Goal: Task Accomplishment & Management: Complete application form

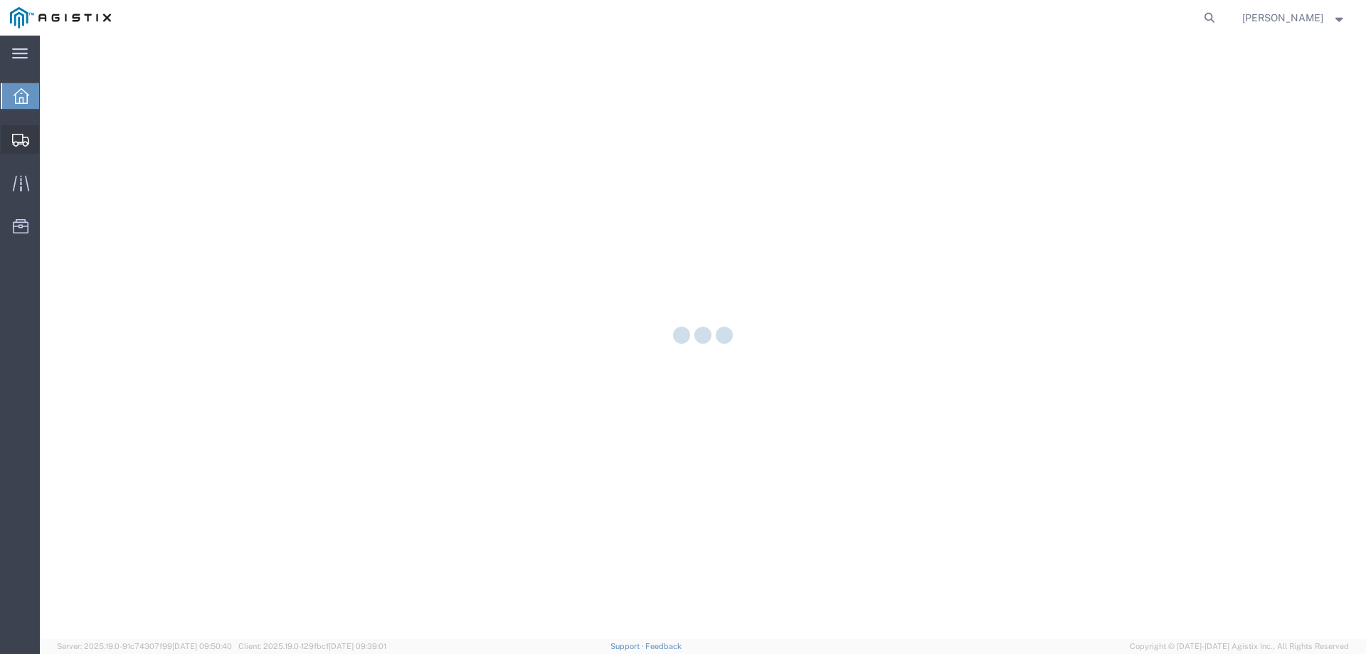
click at [17, 139] on icon at bounding box center [20, 140] width 17 height 13
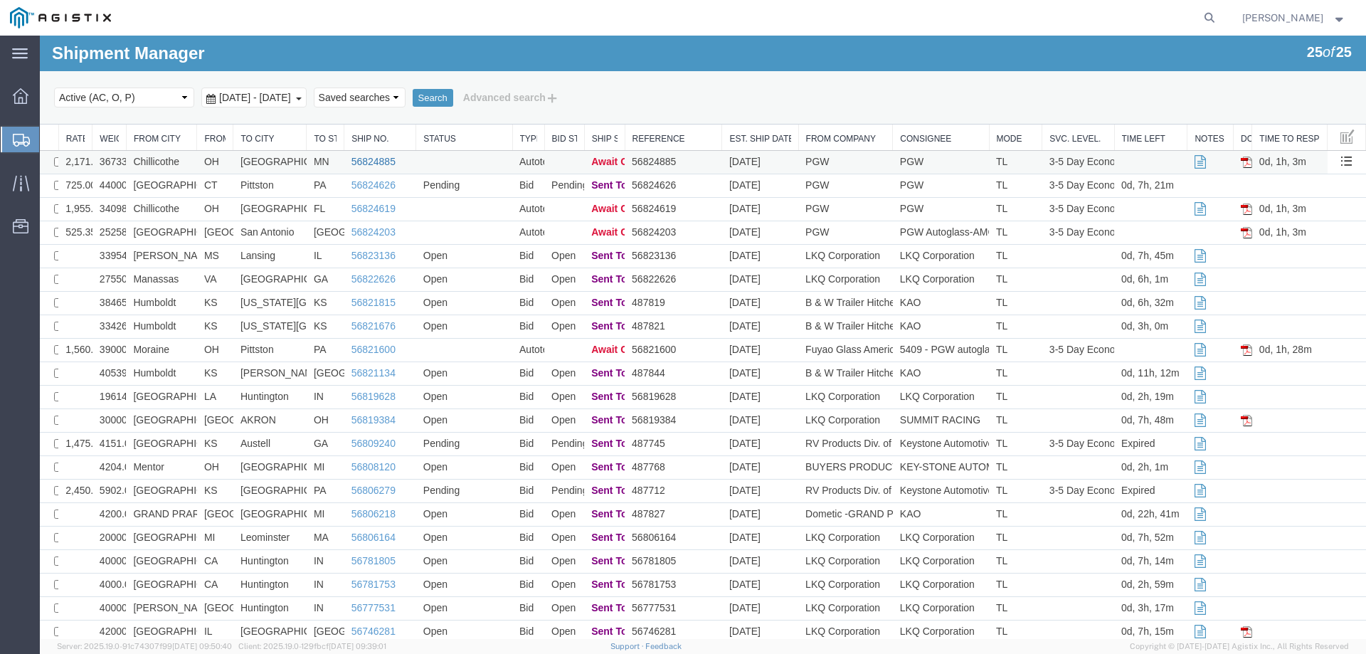
click at [366, 159] on link "56824885" at bounding box center [373, 161] width 44 height 11
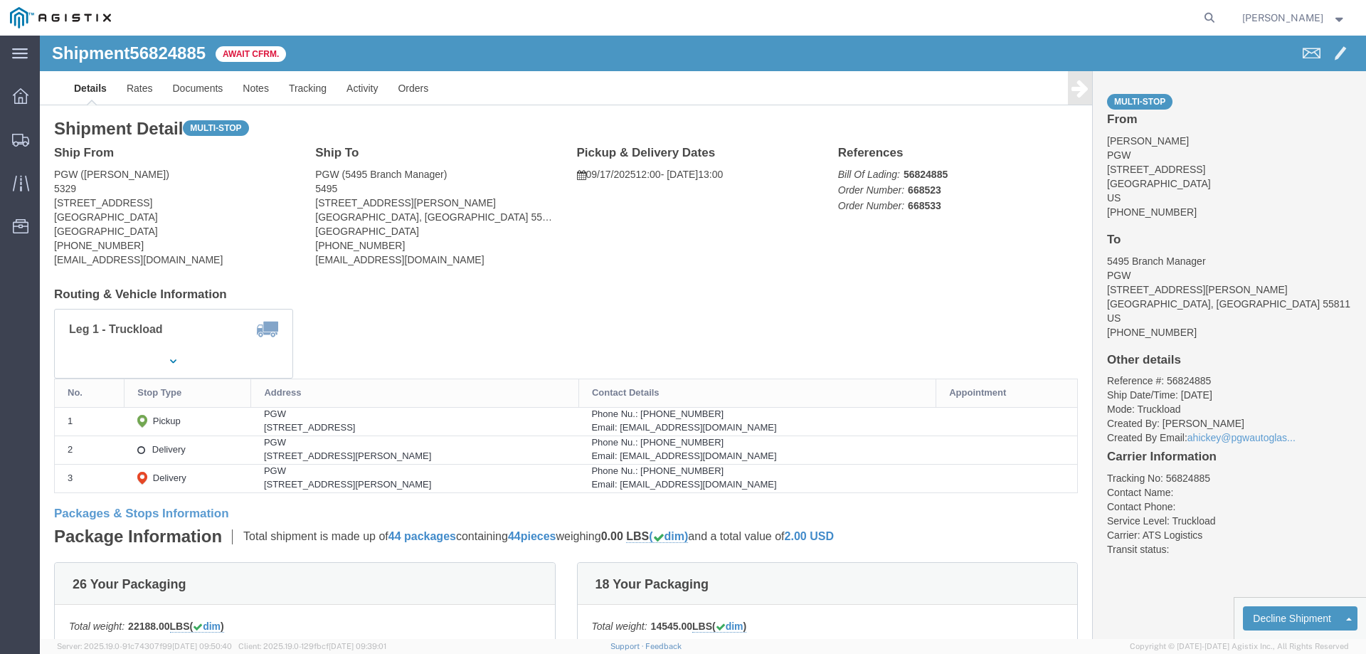
click b "56824885"
copy b "56824885"
click link "Confirm"
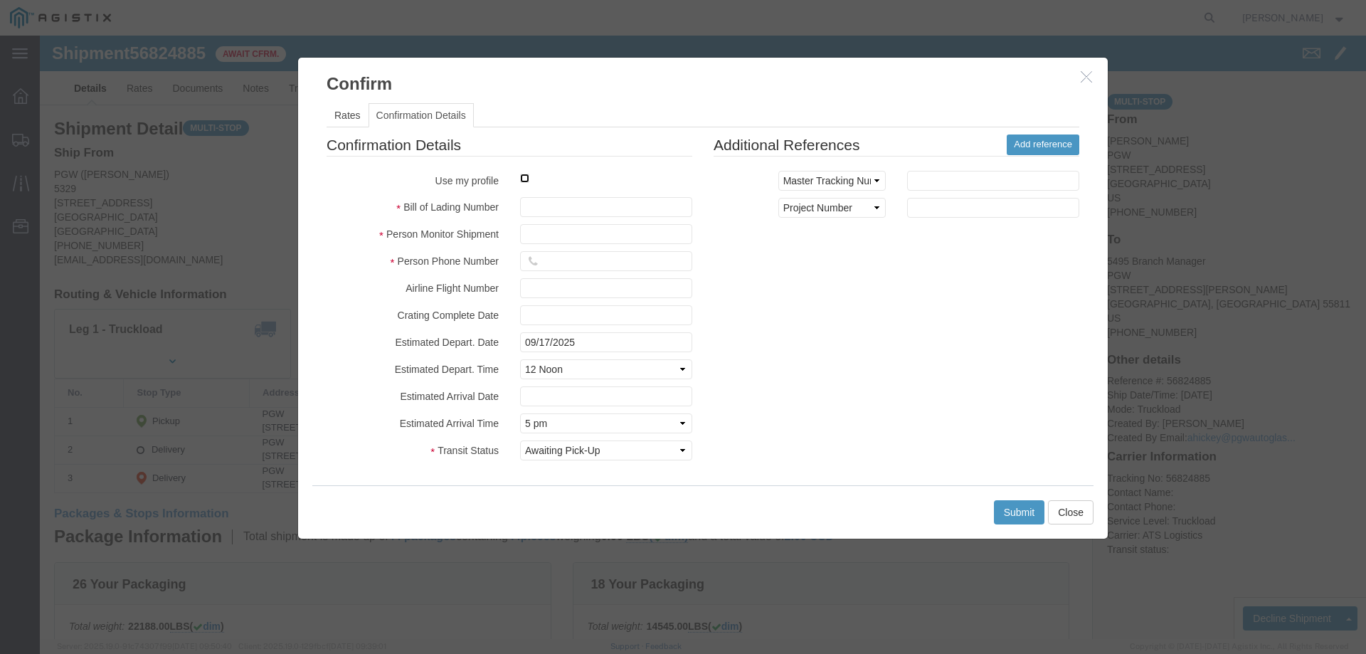
click input "checkbox"
checkbox input "true"
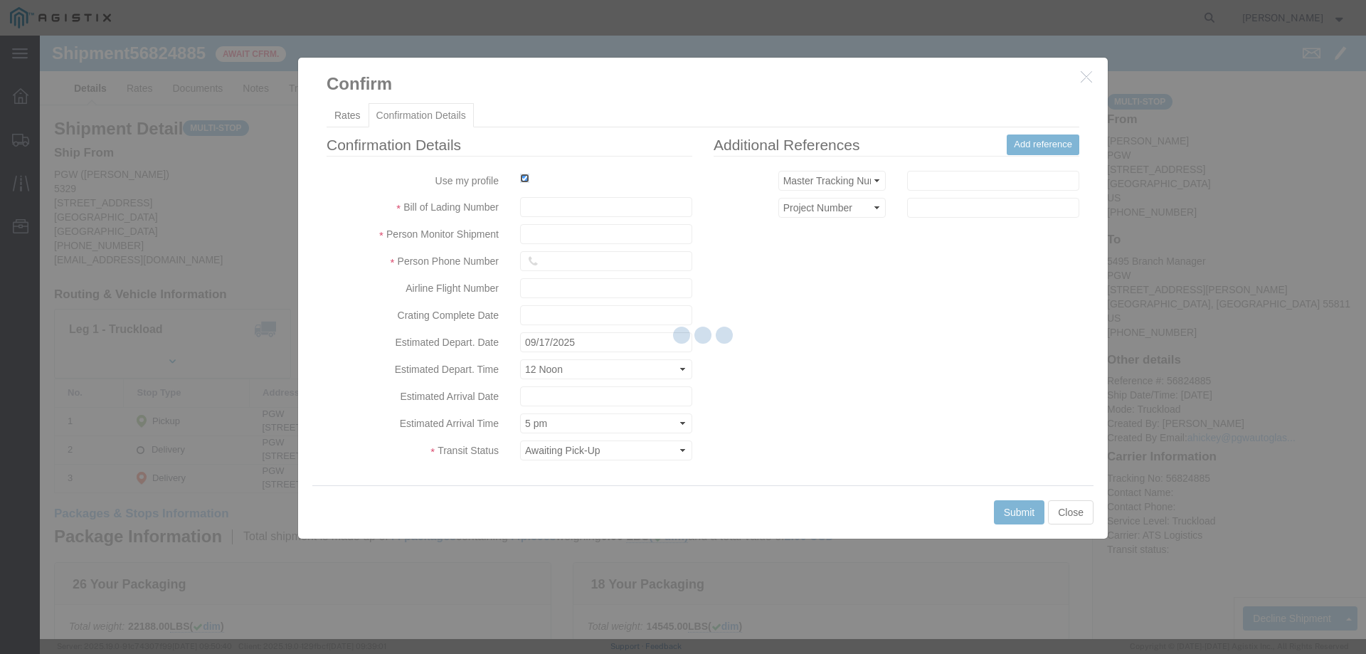
type input "[PERSON_NAME]"
type input "3204977237"
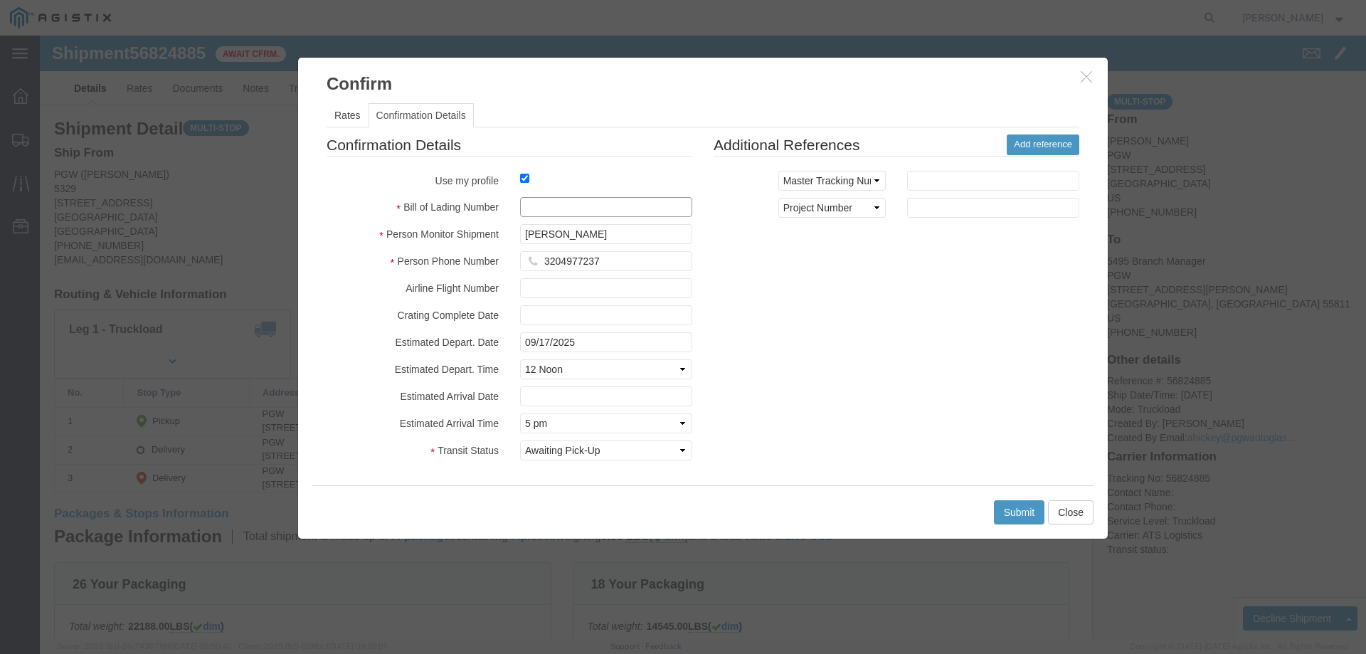
click input "text"
paste input "56824885"
type input "56824885"
click button "Submit"
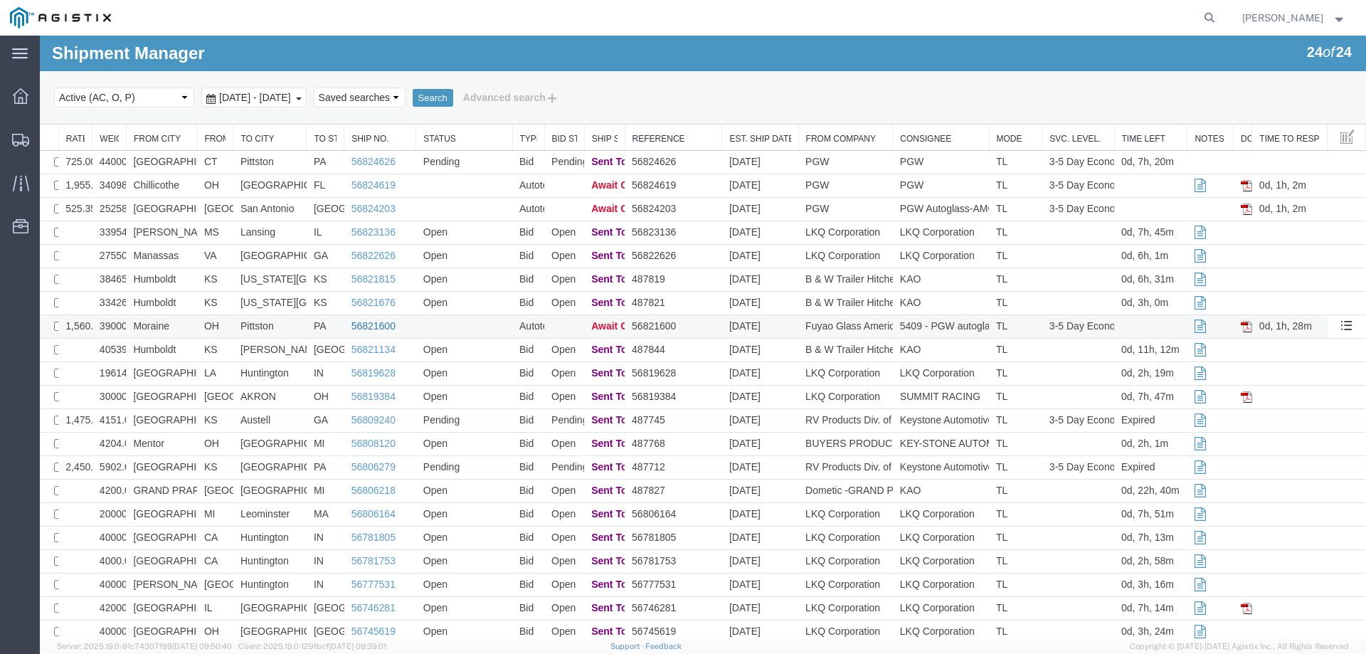
click at [365, 323] on link "56821600" at bounding box center [373, 325] width 44 height 11
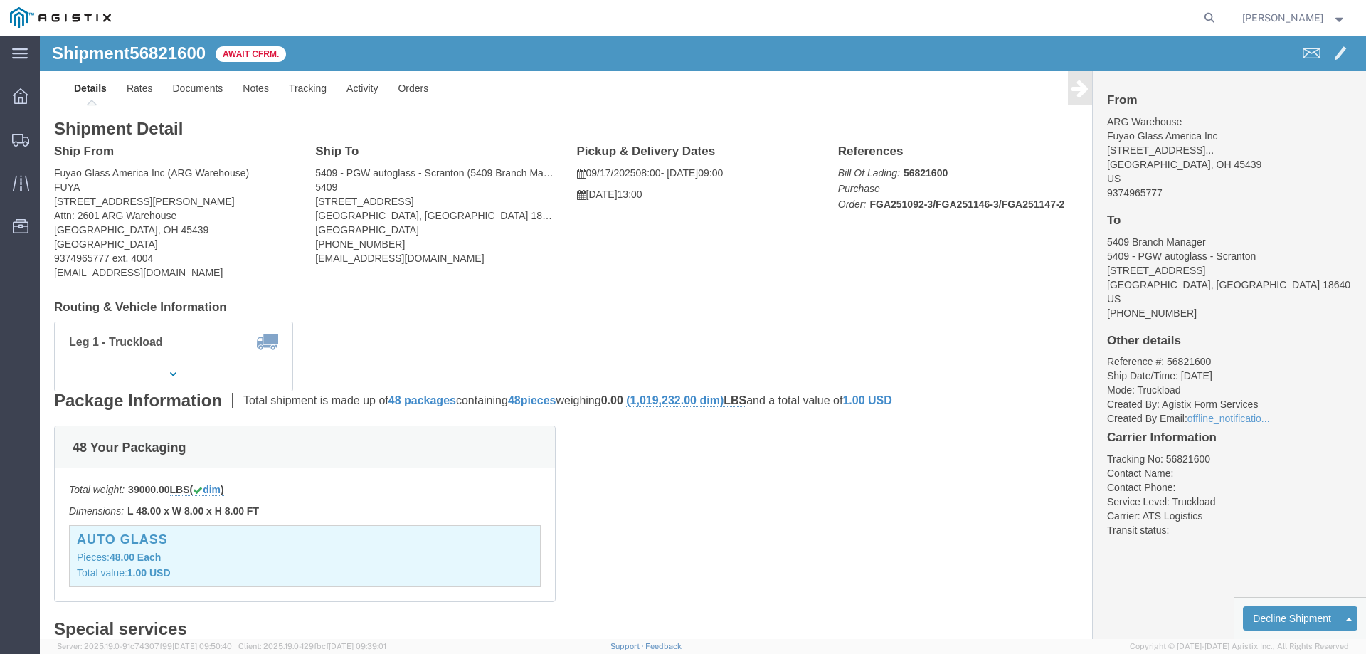
click b "56821600"
copy b "56821600"
click div "From ARG Warehouse Fuyao Glass America Inc [STREET_ADDRESS]... [GEOGRAPHIC_DATA…"
click address "5409 Branch Manager 5409 - PGW autoglass - Scranton [STREET_ADDRESS] [PHONE_NUM…"
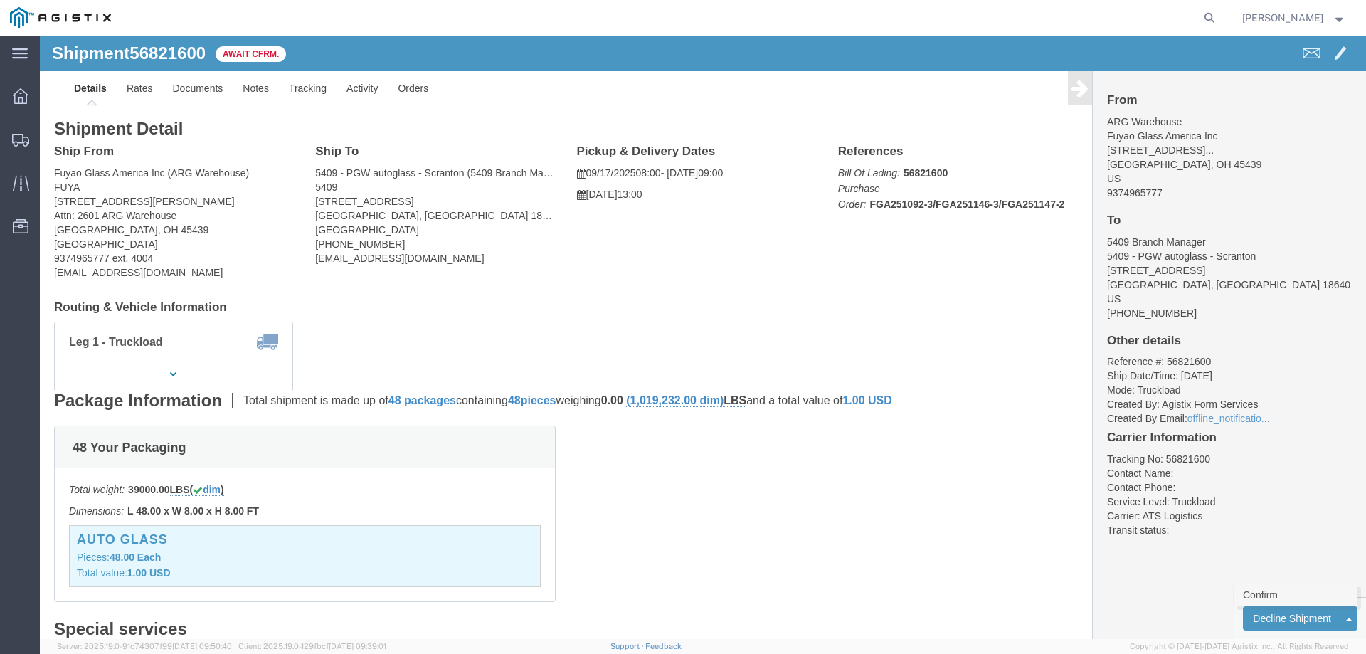
click link "Confirm"
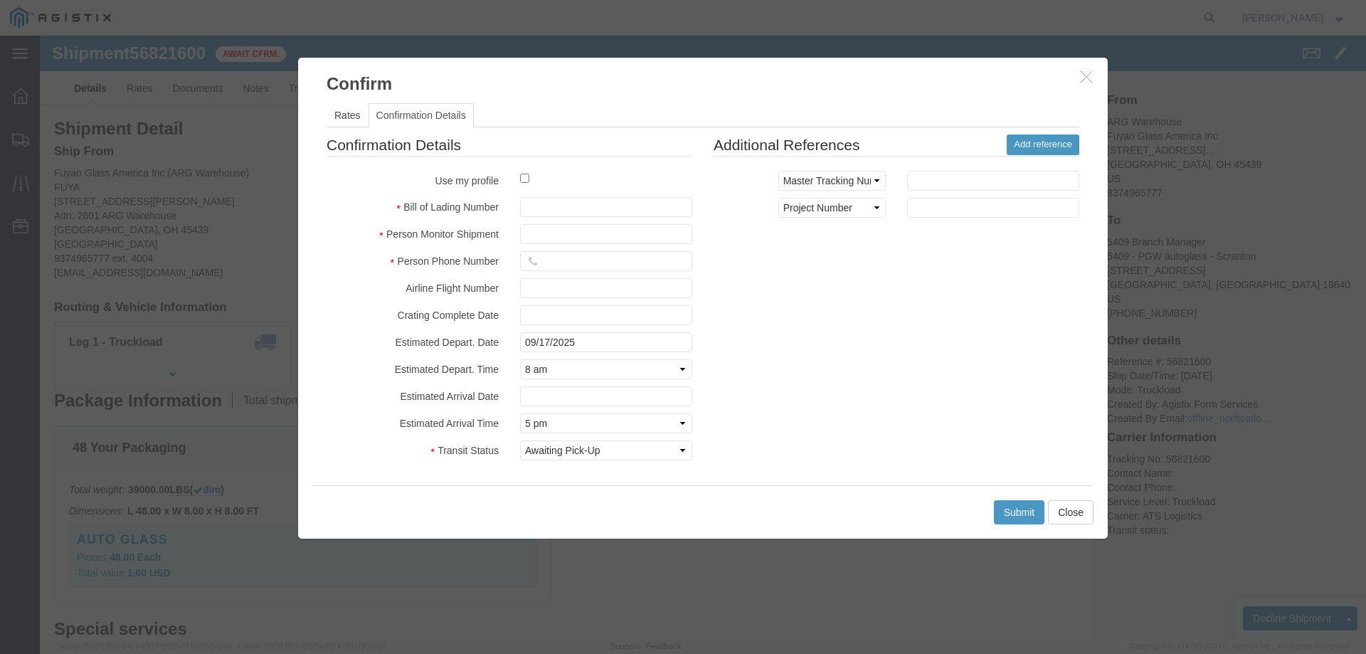
click label
click input "checkbox"
checkbox input "true"
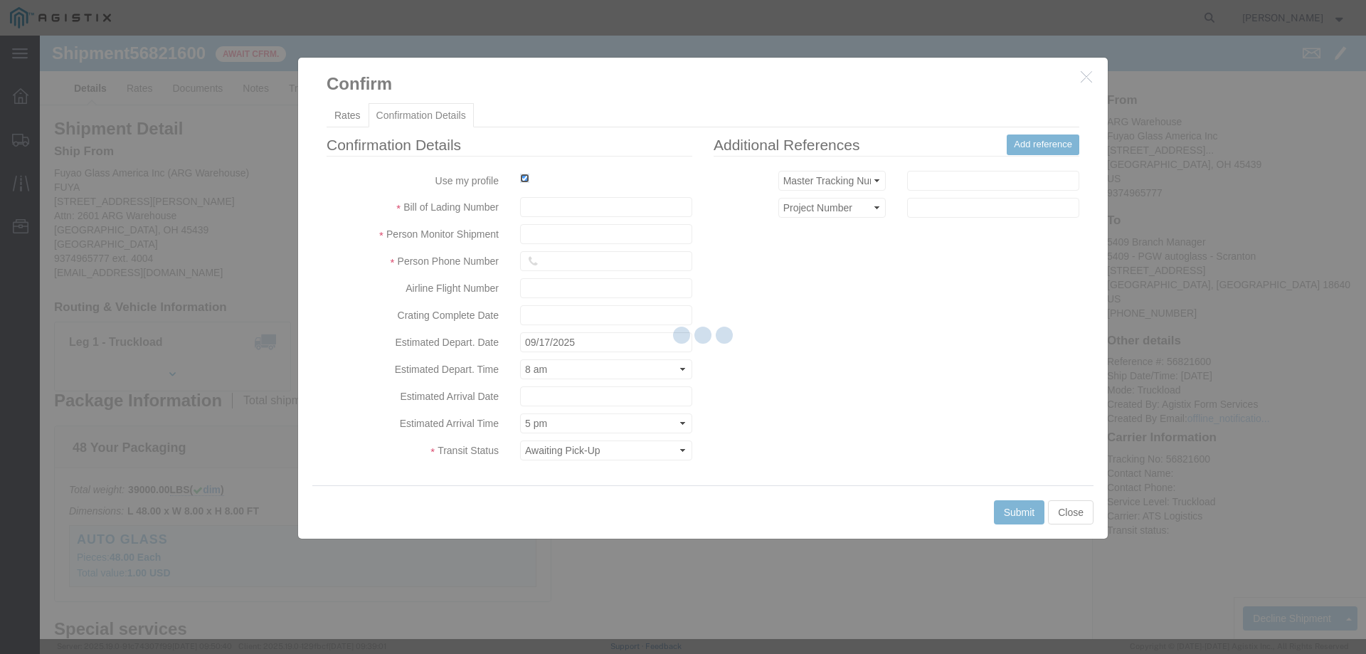
type input "[PERSON_NAME]"
type input "3204977237"
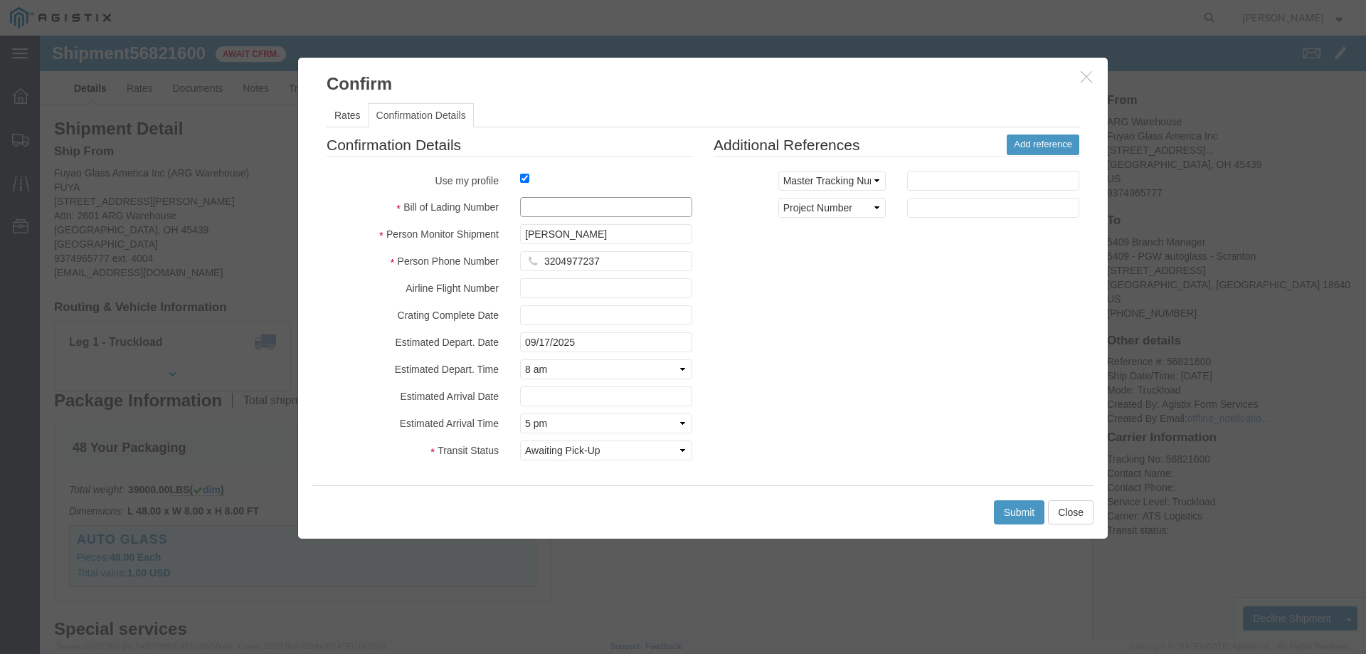
click input "text"
paste input "56821600"
type input "56821600"
click button "Submit"
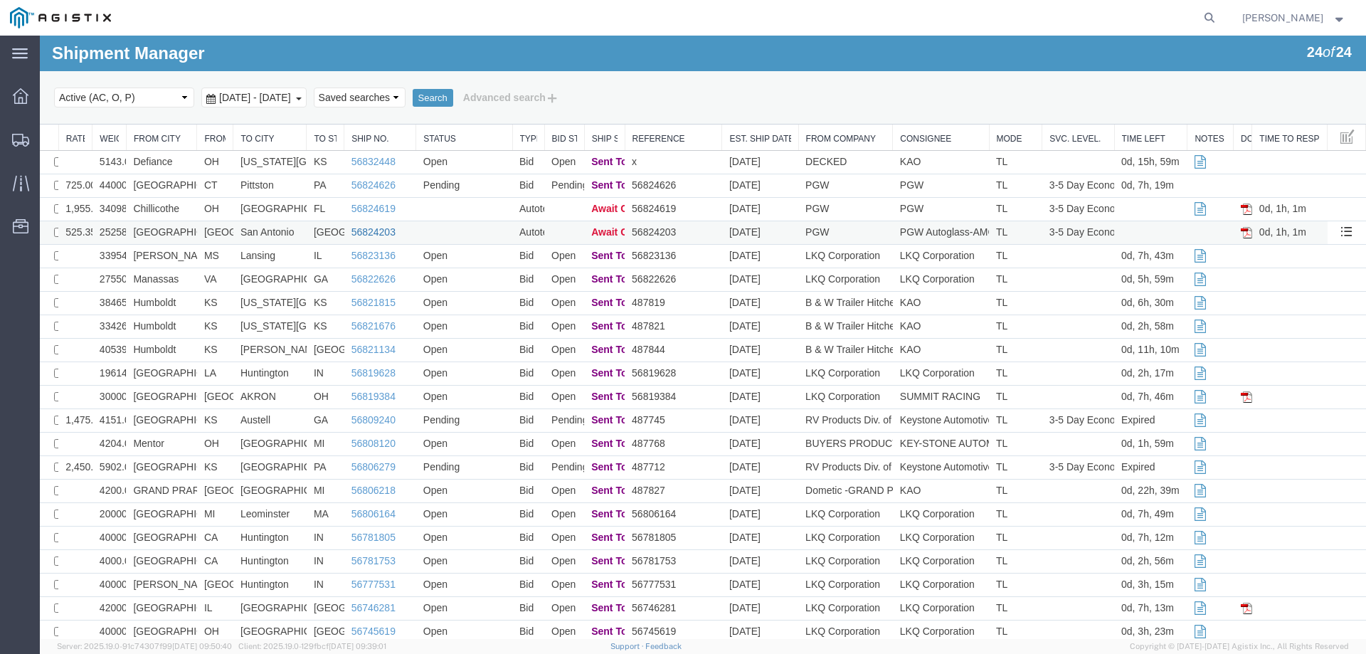
click at [370, 235] on link "56824203" at bounding box center [373, 231] width 44 height 11
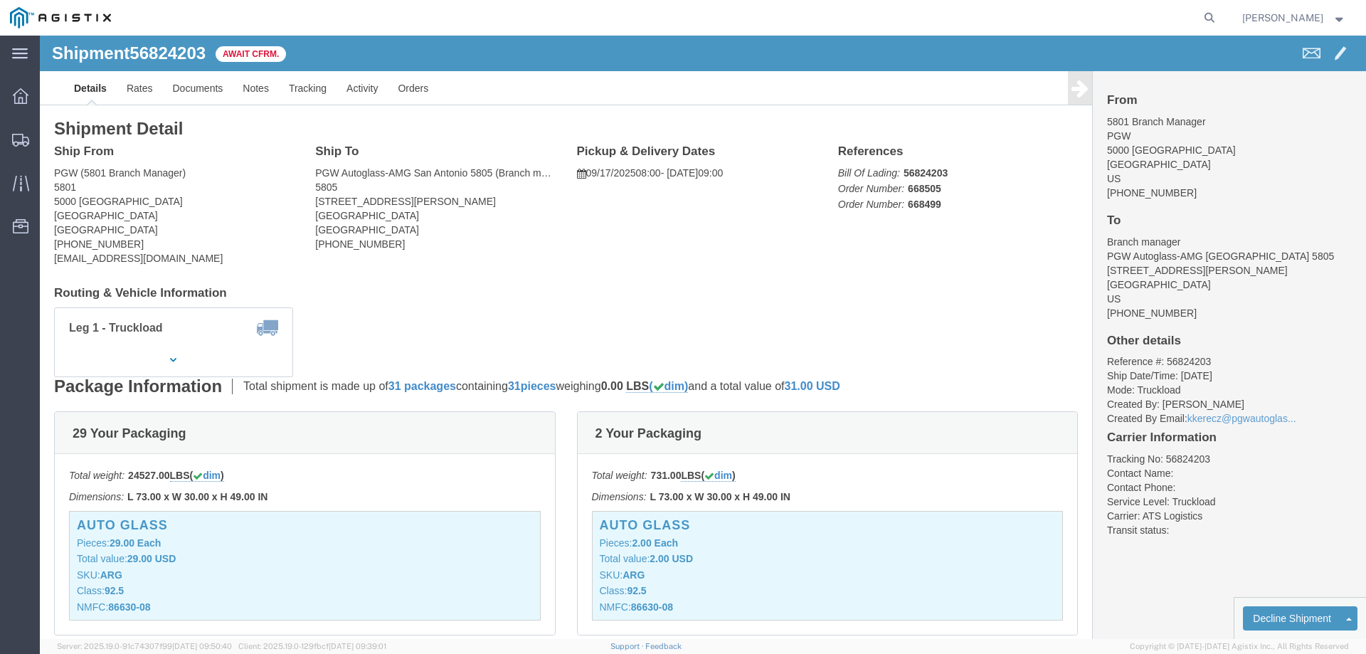
click b "56824203"
copy b "56824203"
click link "Confirm"
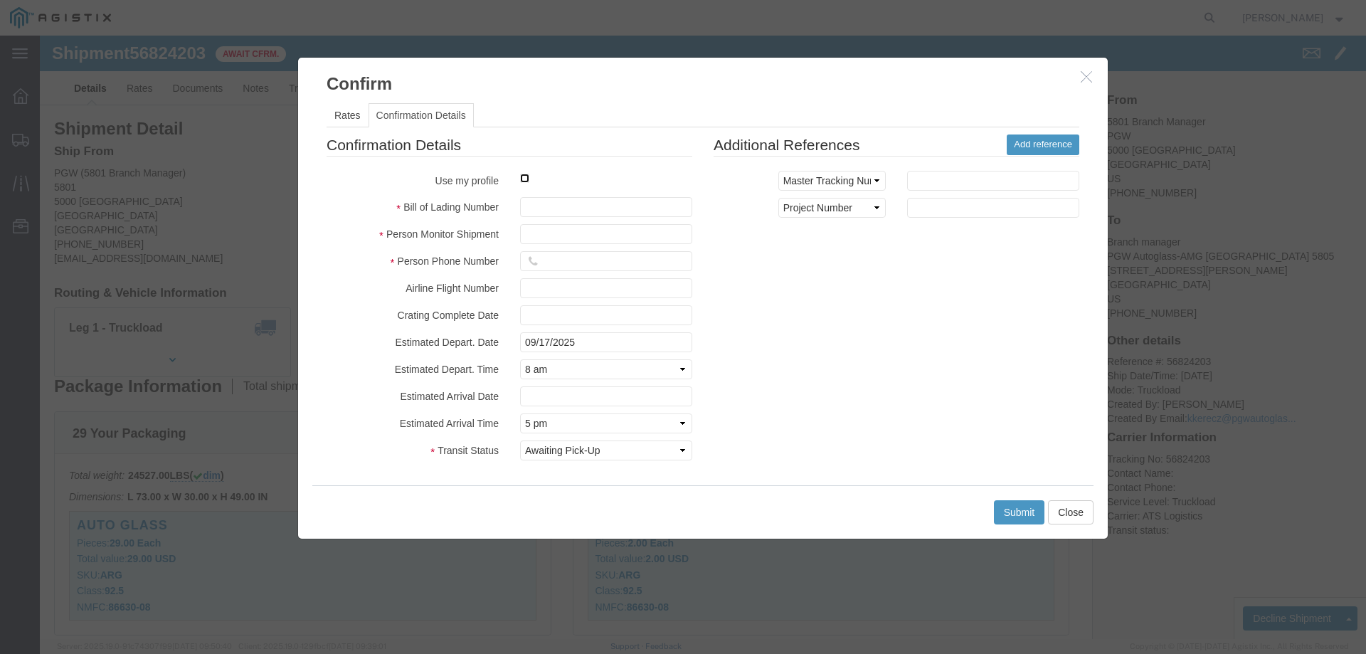
click input "checkbox"
checkbox input "true"
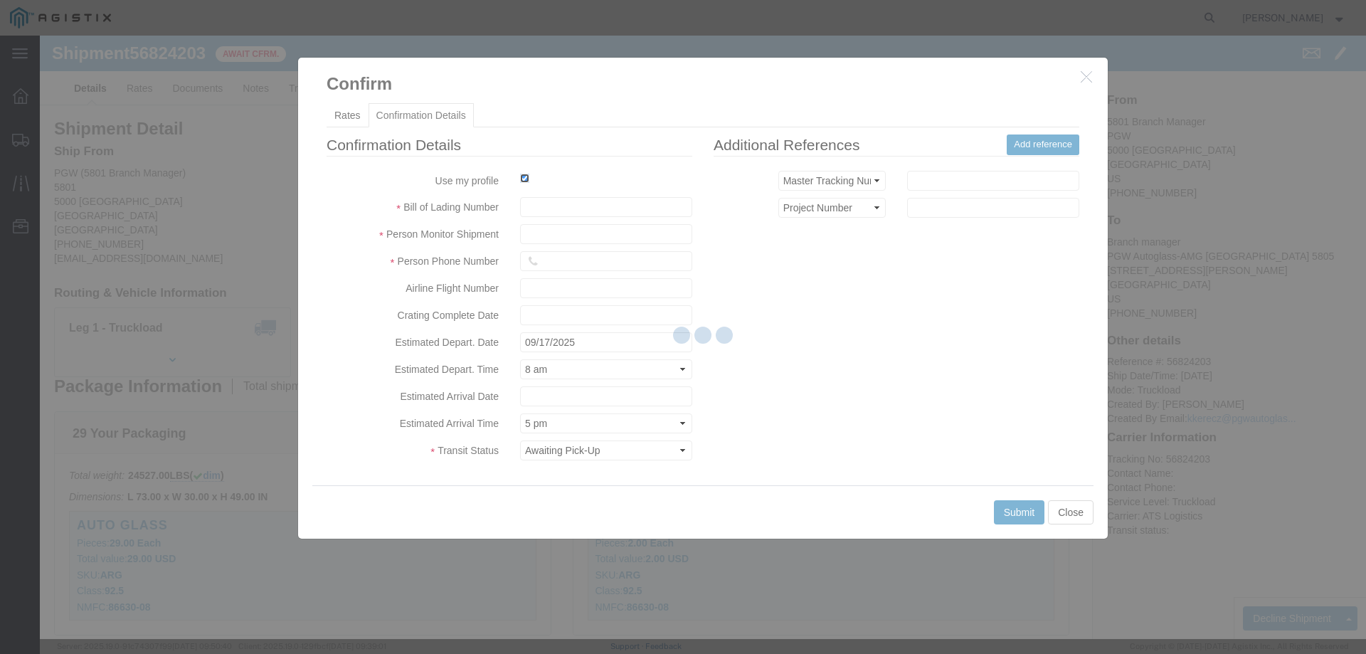
type input "[PERSON_NAME]"
type input "3204977237"
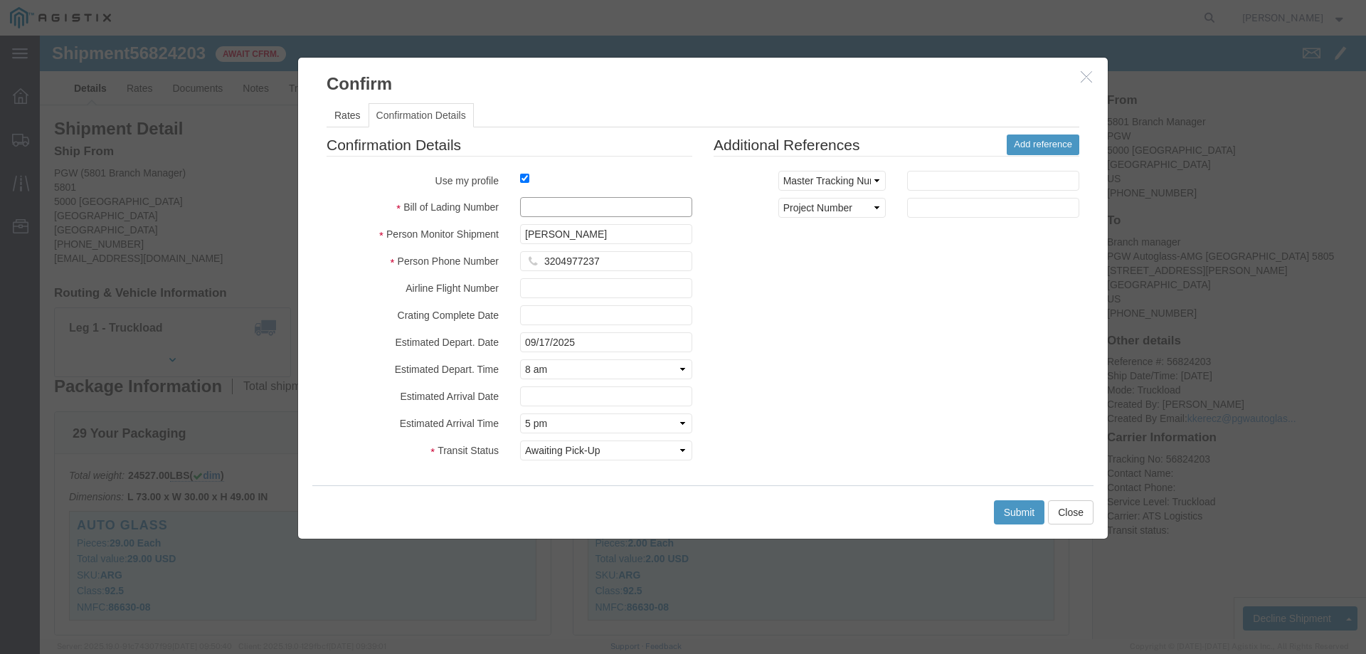
click input "text"
paste input "56824203"
type input "56824203"
click button "Submit"
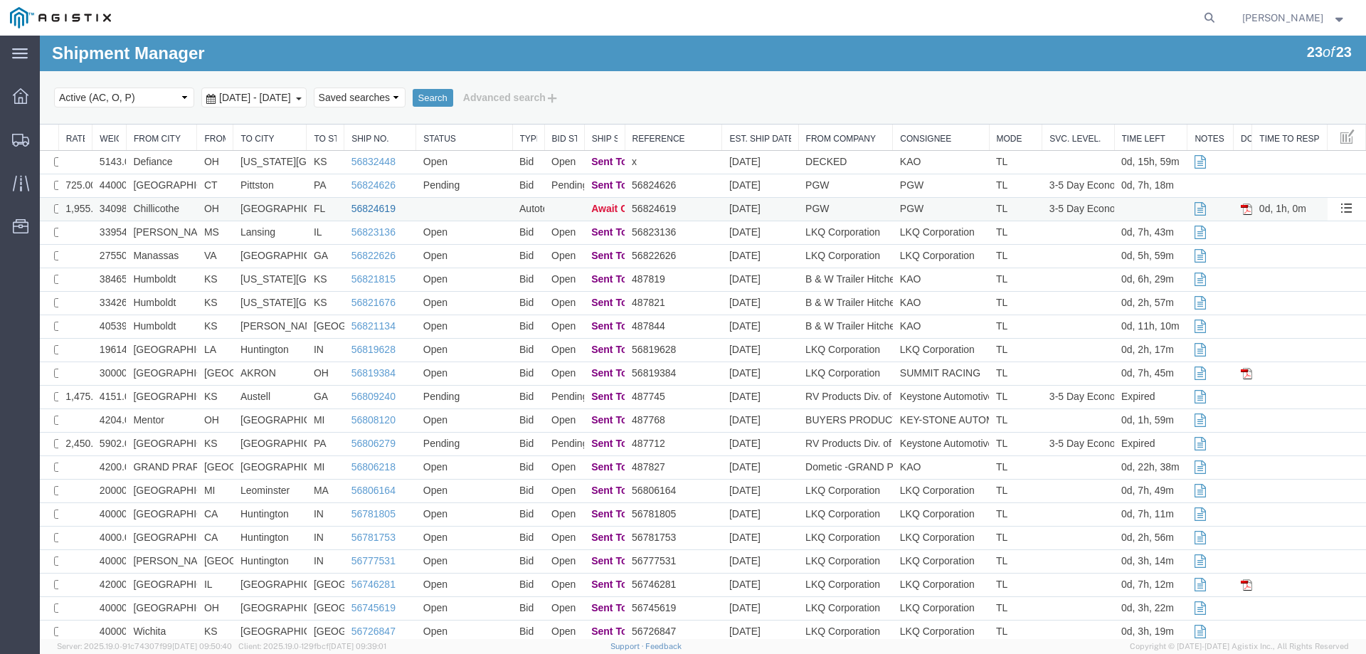
click at [362, 208] on link "56824619" at bounding box center [373, 208] width 44 height 11
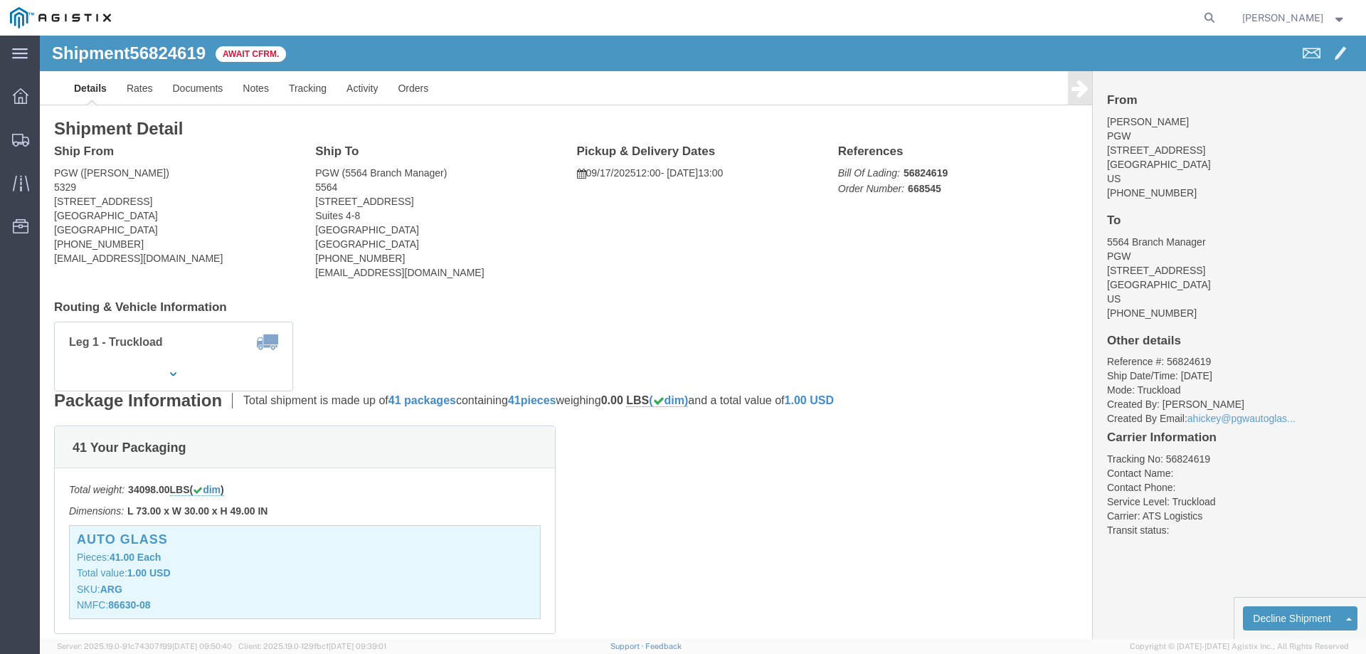
click b "56824619"
copy b "56824619"
click link "Confirm"
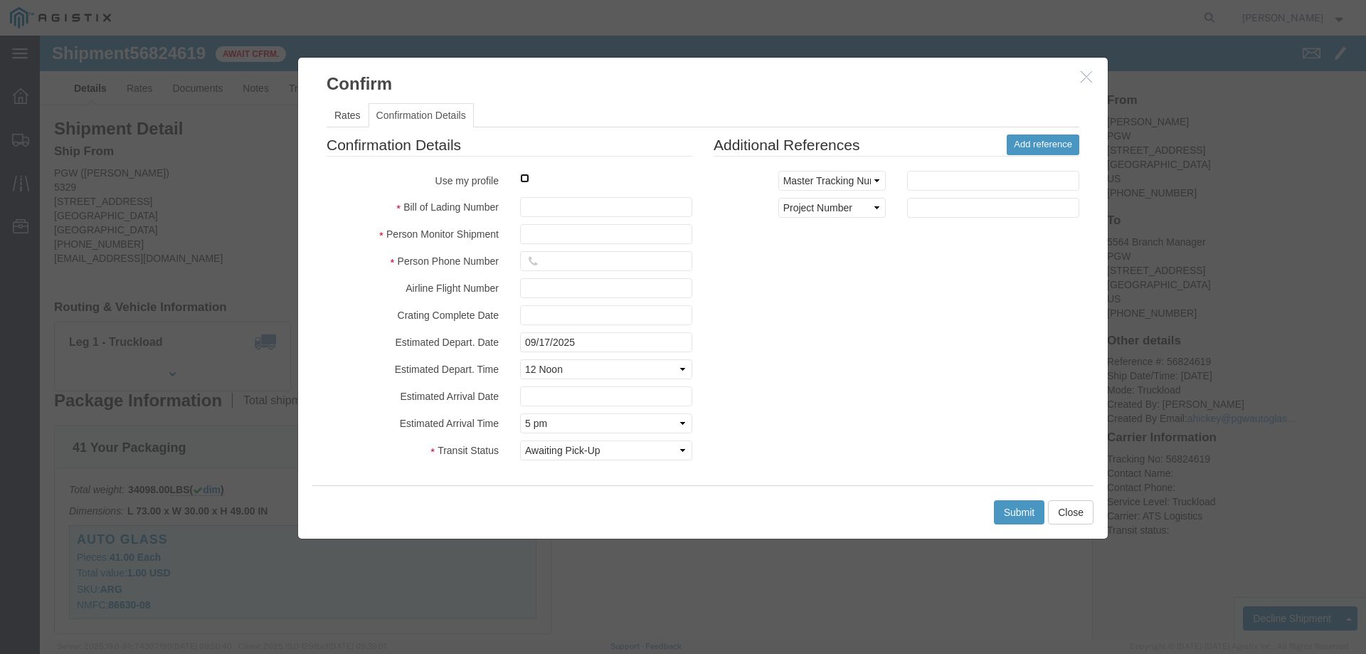
click input "checkbox"
checkbox input "true"
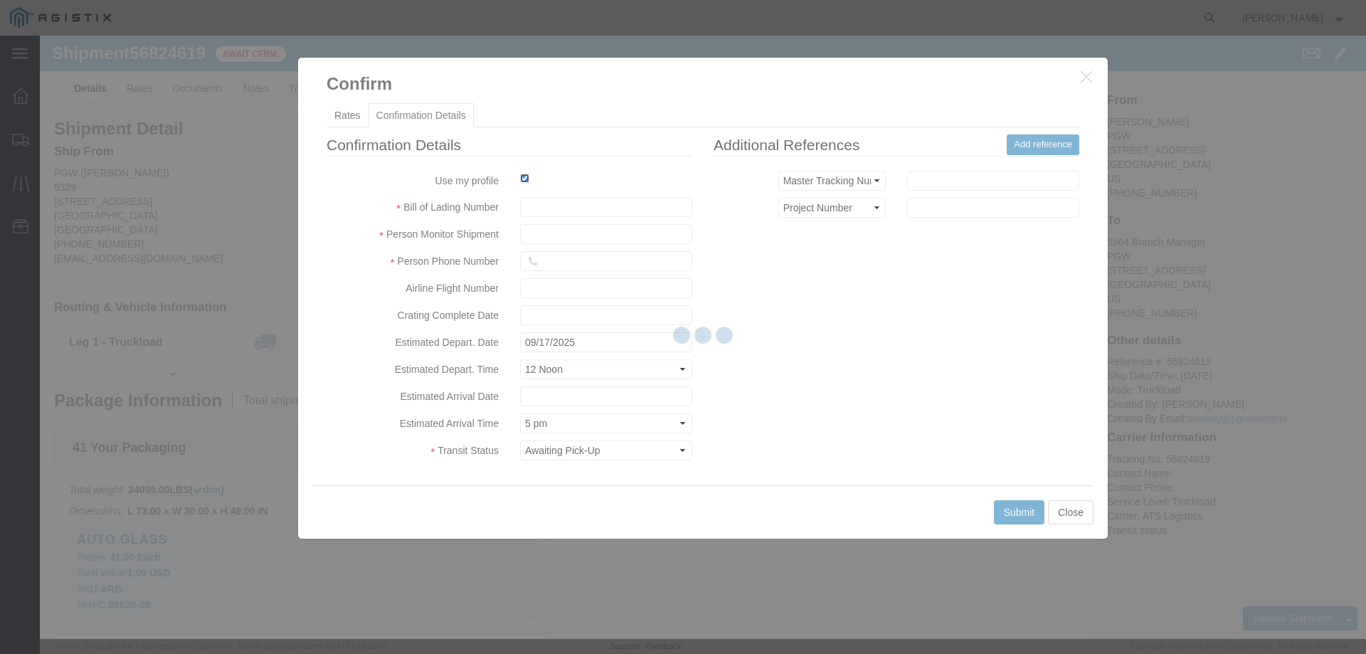
type input "[PERSON_NAME]"
type input "3204977237"
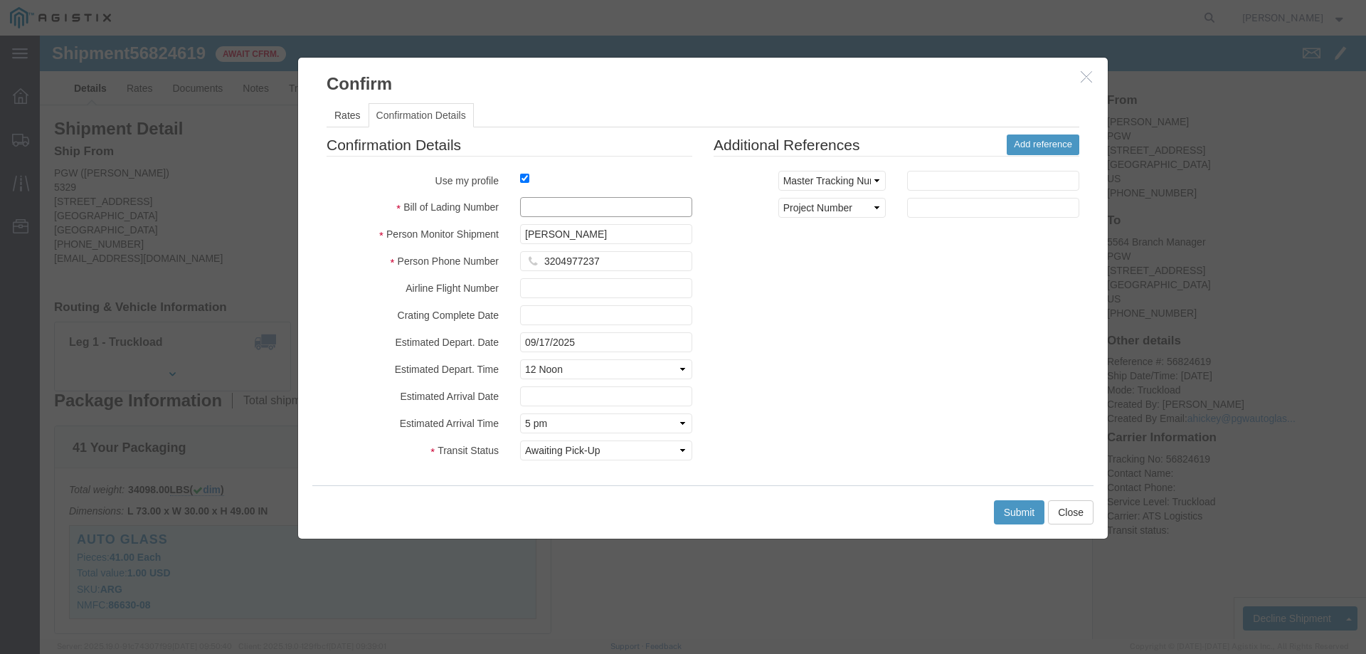
click input "text"
paste input "56824619"
type input "56824619"
click button "Submit"
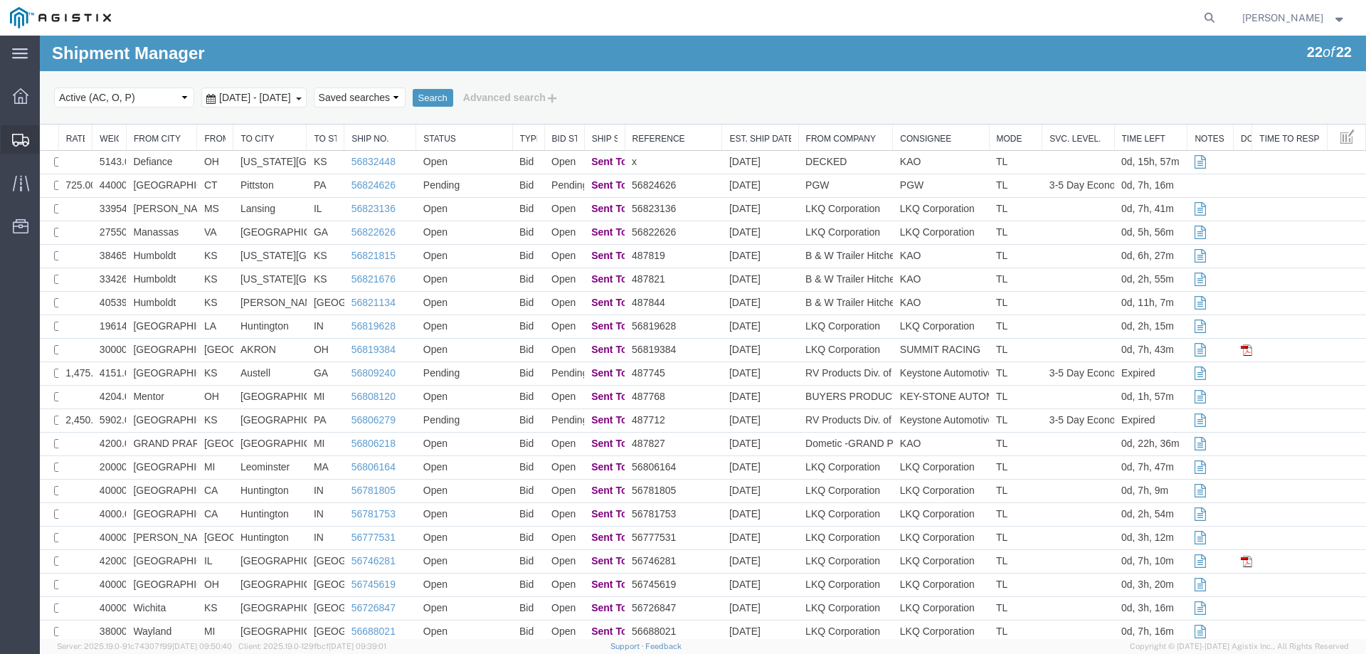
click at [31, 141] on div at bounding box center [21, 139] width 40 height 28
click at [0, 141] on ul "Dashboard Shipments Traffic Resources Address Book Saved Searches" at bounding box center [20, 169] width 40 height 174
click at [26, 134] on icon at bounding box center [21, 140] width 17 height 13
